Goal: Task Accomplishment & Management: Use online tool/utility

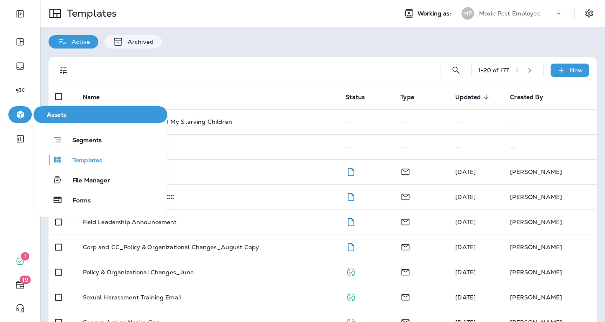
click at [22, 119] on icon "button" at bounding box center [20, 115] width 10 height 10
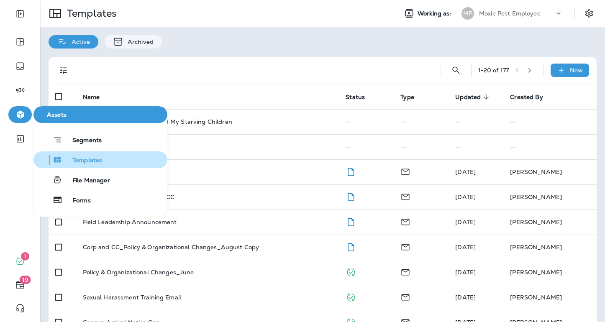
click at [84, 160] on span "Templates" at bounding box center [82, 161] width 40 height 8
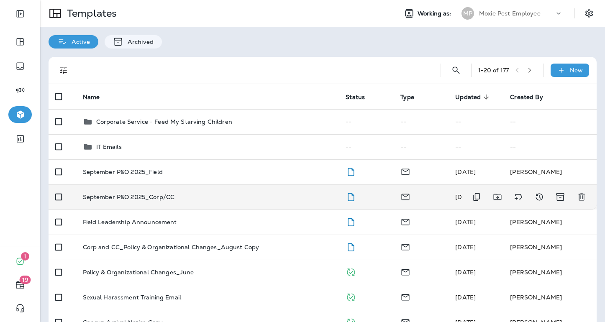
click at [157, 202] on td "September P&O 2025_Corp/CC" at bounding box center [207, 197] width 263 height 25
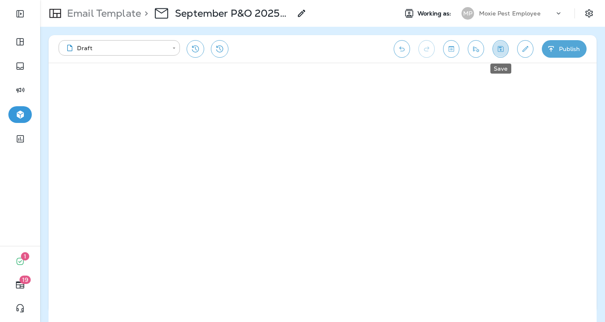
click at [500, 50] on icon "Save" at bounding box center [501, 49] width 6 height 6
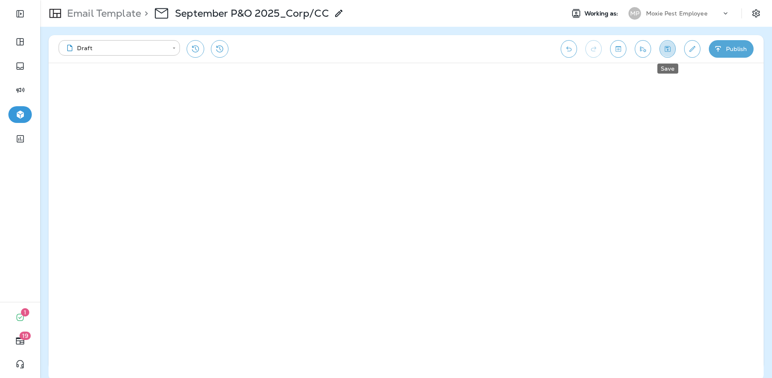
click at [605, 54] on button "Save" at bounding box center [667, 49] width 16 height 18
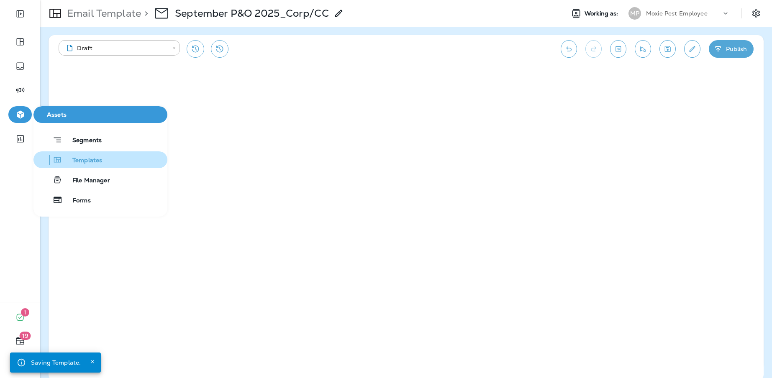
click at [81, 162] on span "Templates" at bounding box center [82, 161] width 40 height 8
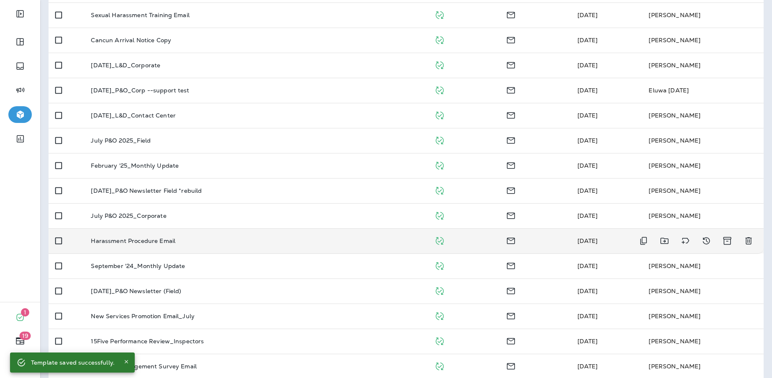
scroll to position [284, 0]
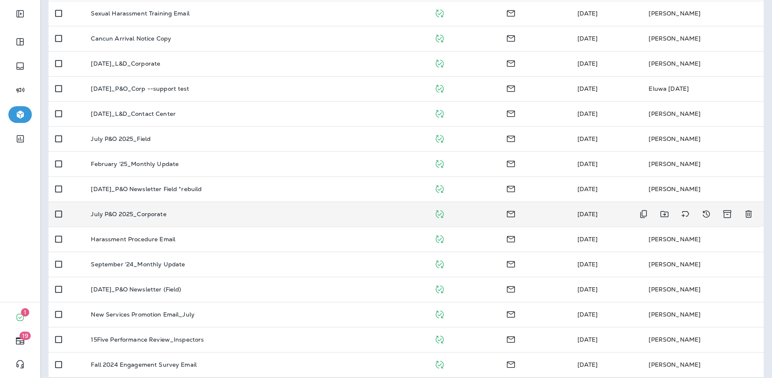
click at [134, 215] on p "July P&O 2025_Corporate" at bounding box center [128, 214] width 75 height 7
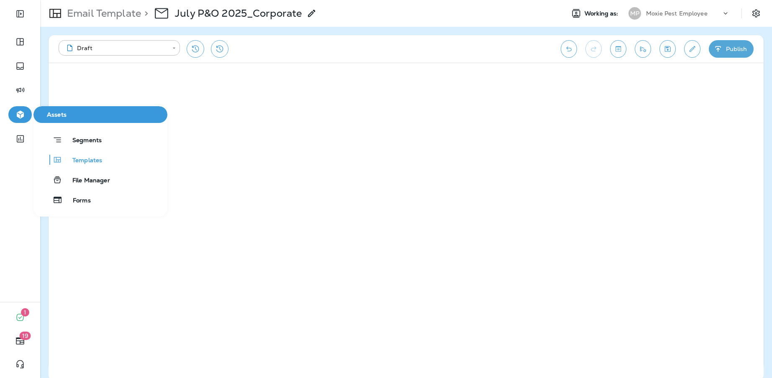
click at [18, 114] on icon "button" at bounding box center [20, 115] width 7 height 8
click at [92, 159] on span "Templates" at bounding box center [82, 161] width 40 height 8
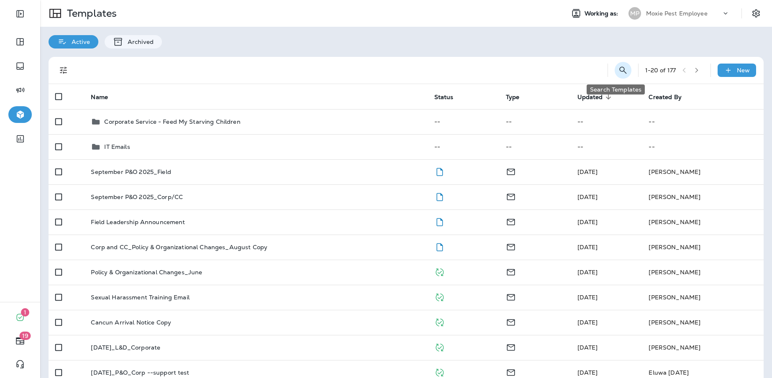
click at [605, 70] on icon "Search Templates" at bounding box center [623, 70] width 10 height 10
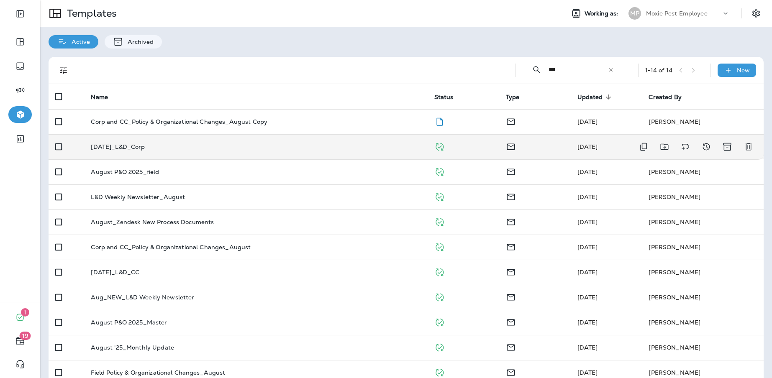
type input "***"
click at [122, 148] on p "[DATE]_L&D_Corp" at bounding box center [118, 147] width 54 height 7
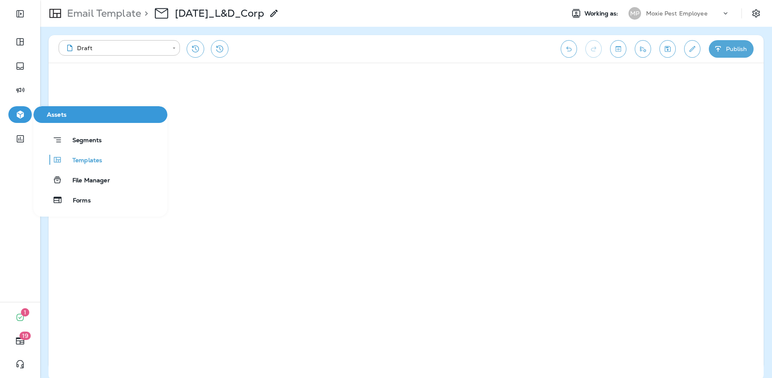
click at [30, 113] on button "button" at bounding box center [19, 114] width 23 height 17
click at [97, 159] on span "Templates" at bounding box center [82, 161] width 40 height 8
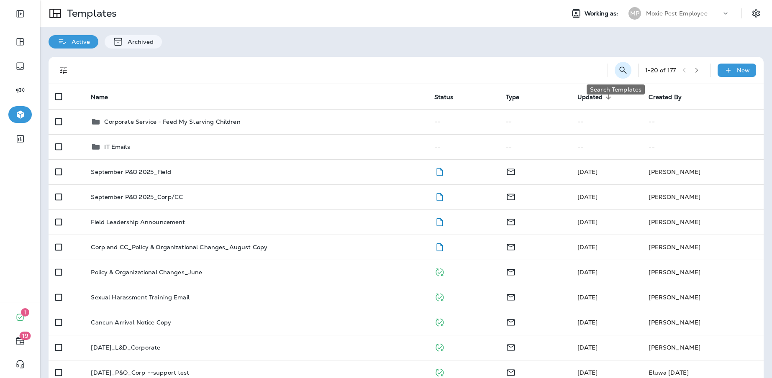
click at [605, 71] on icon "Search Templates" at bounding box center [622, 70] width 7 height 7
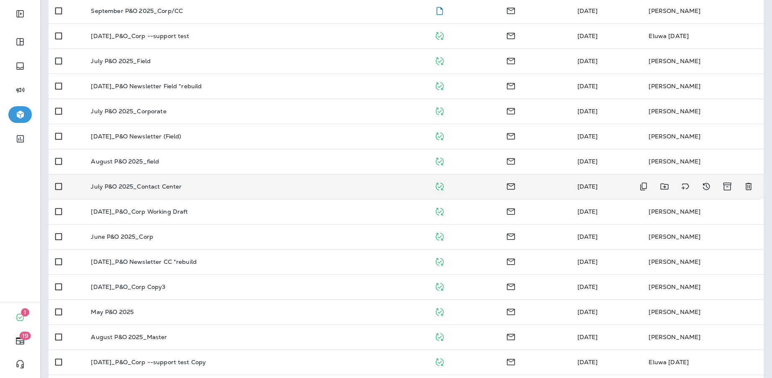
scroll to position [143, 0]
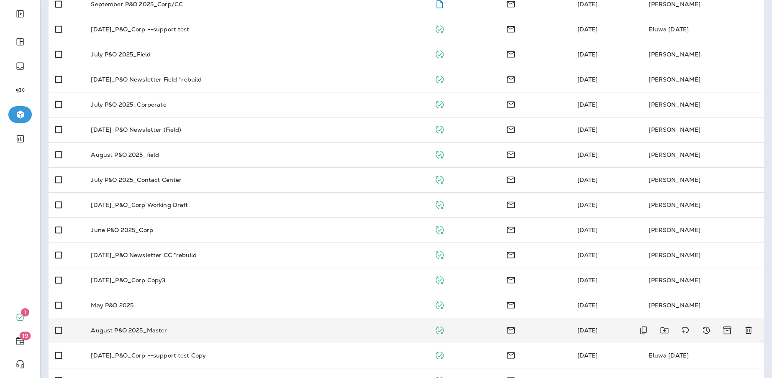
type input "***"
click at [138, 322] on p "August P&O 2025_Master" at bounding box center [129, 330] width 76 height 7
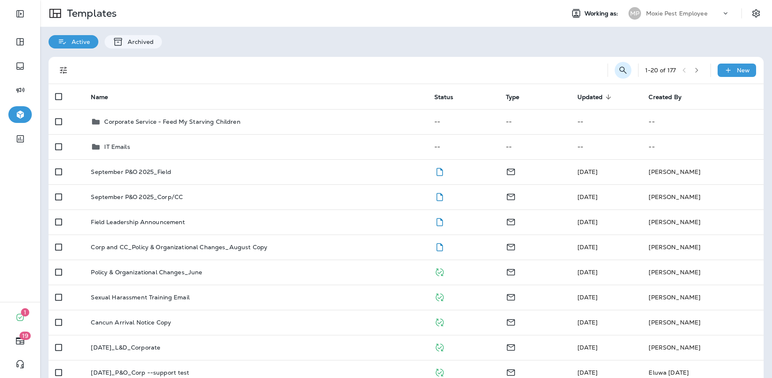
click at [605, 70] on icon "Search Templates" at bounding box center [623, 70] width 10 height 10
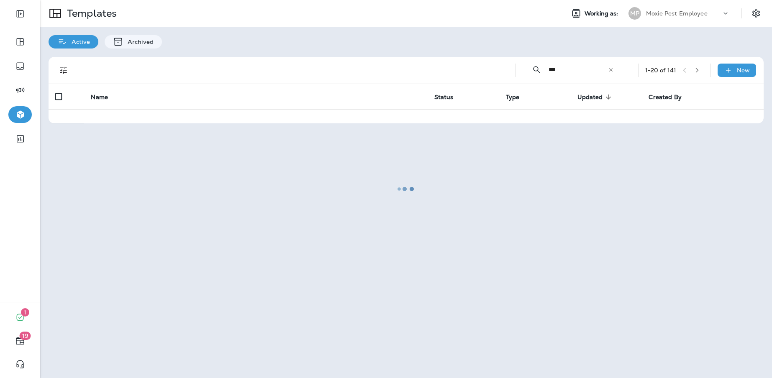
type input "***"
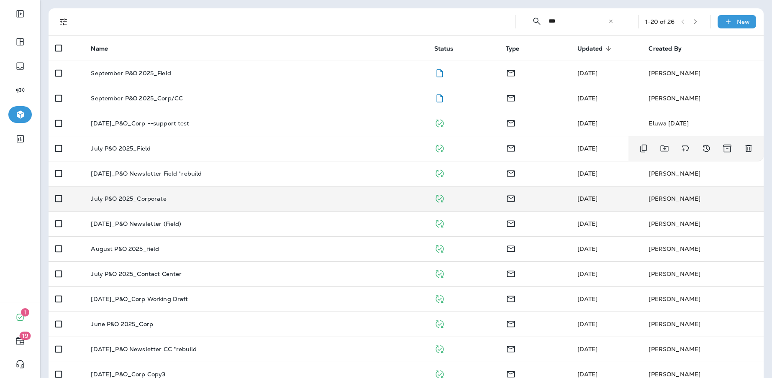
scroll to position [50, 0]
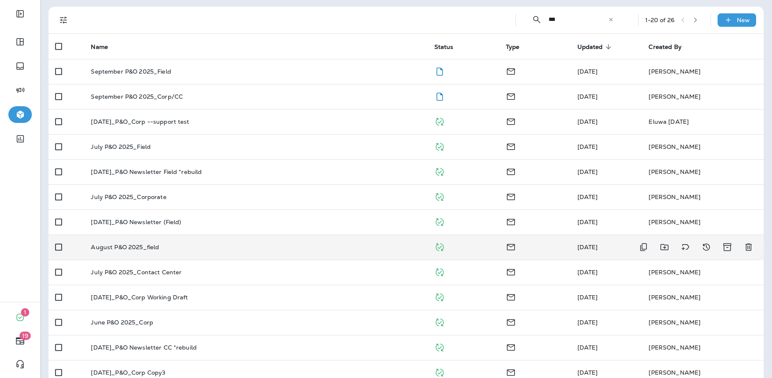
click at [138, 248] on p "August P&O 2025_field" at bounding box center [125, 247] width 68 height 7
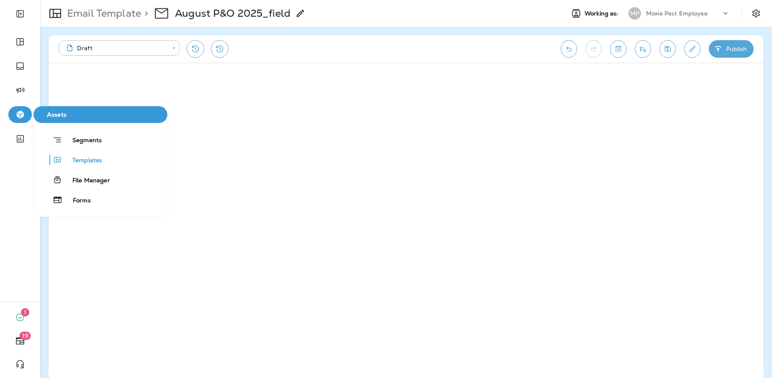
click at [20, 120] on button "button" at bounding box center [19, 114] width 23 height 17
click at [73, 160] on span "Templates" at bounding box center [82, 161] width 40 height 8
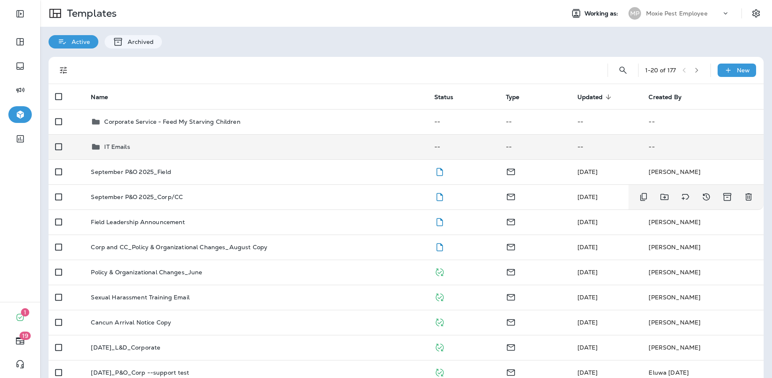
scroll to position [2, 0]
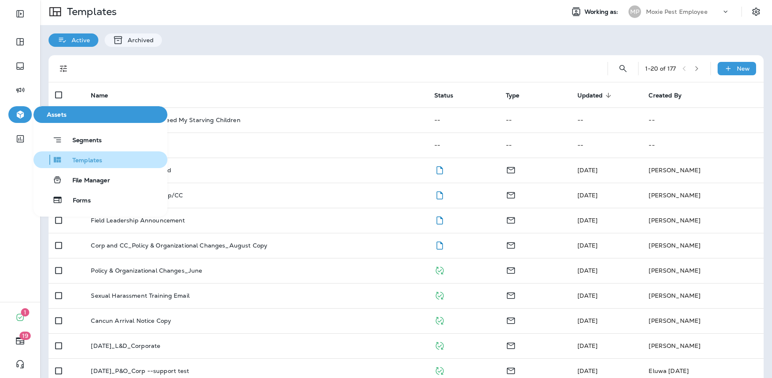
click at [107, 164] on button "Templates" at bounding box center [100, 159] width 134 height 17
click at [111, 162] on button "Templates" at bounding box center [100, 159] width 134 height 17
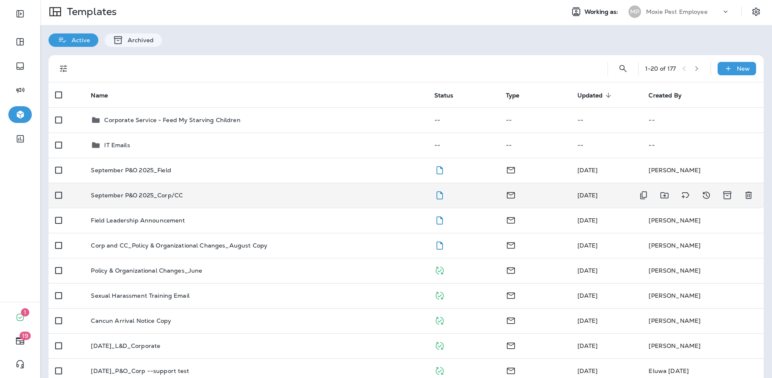
click at [154, 194] on p "September P&O 2025_Corp/CC" at bounding box center [137, 195] width 92 height 7
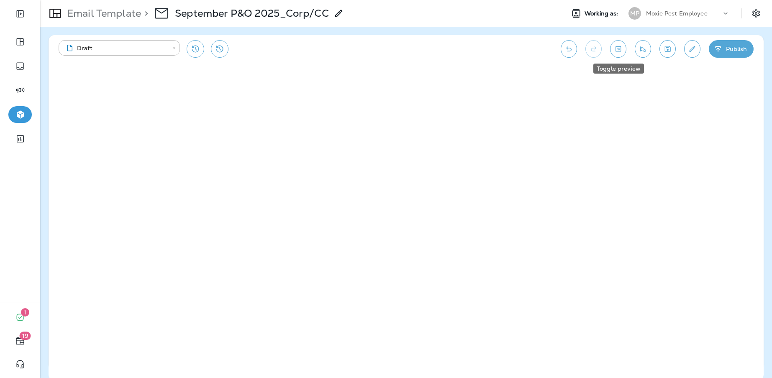
click at [605, 50] on icon "Toggle preview" at bounding box center [617, 48] width 5 height 5
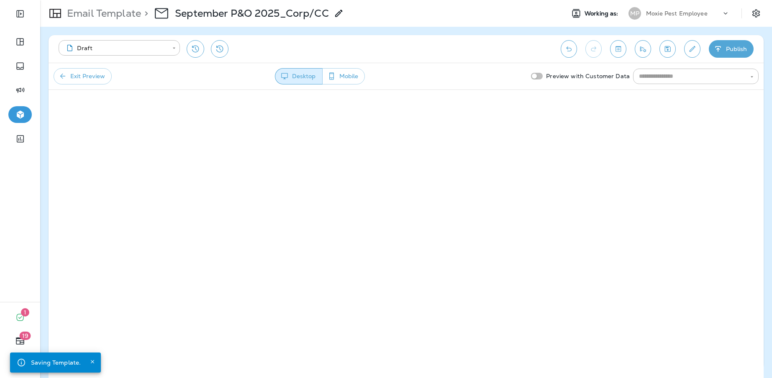
click at [338, 76] on button "Mobile" at bounding box center [343, 76] width 43 height 16
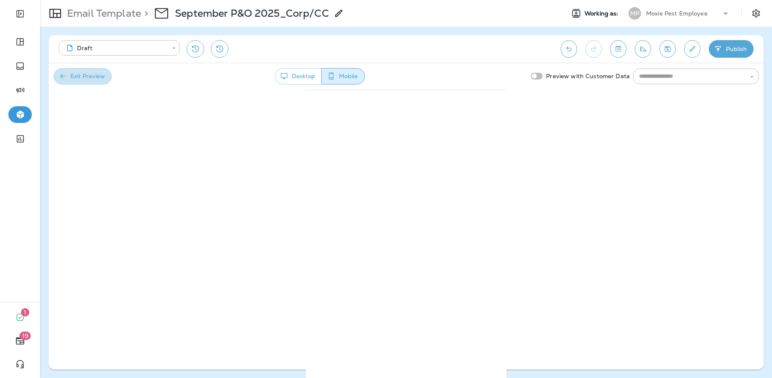
click at [84, 76] on button "Exit Preview" at bounding box center [83, 76] width 58 height 16
